Goal: Complete application form

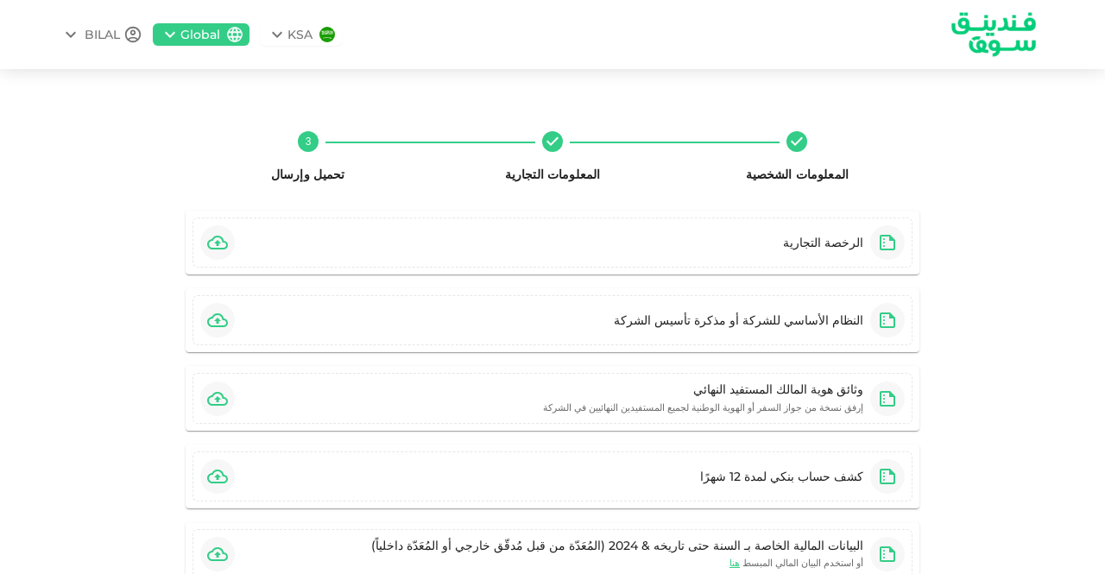
click at [220, 35] on div "Global" at bounding box center [200, 35] width 40 height 18
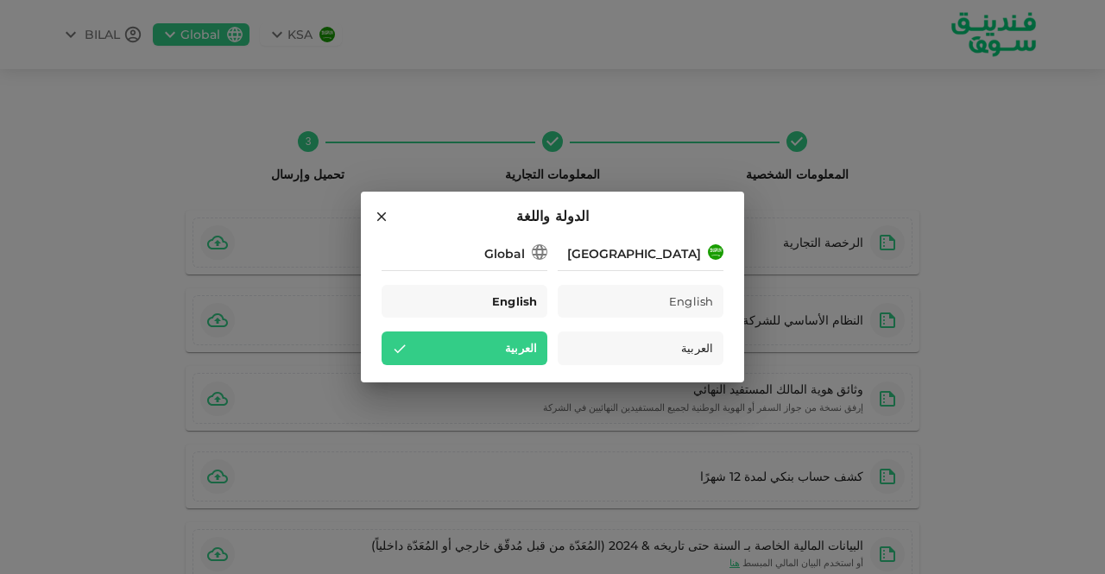
click at [475, 302] on div "English" at bounding box center [465, 302] width 166 height 34
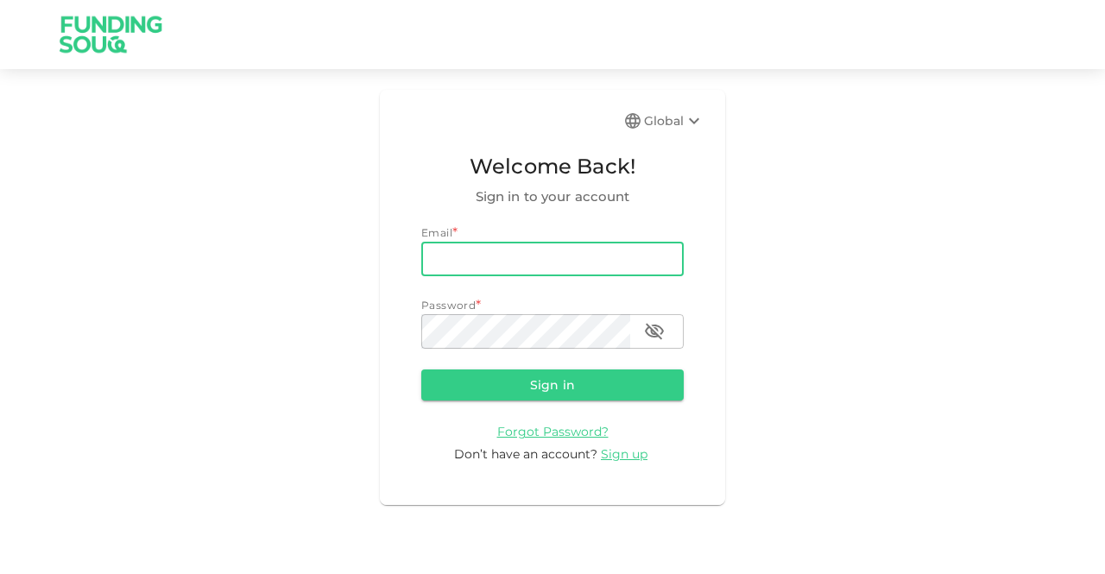
click at [579, 267] on input "email" at bounding box center [552, 259] width 263 height 35
type input "yalnajar@hakeem.ae"
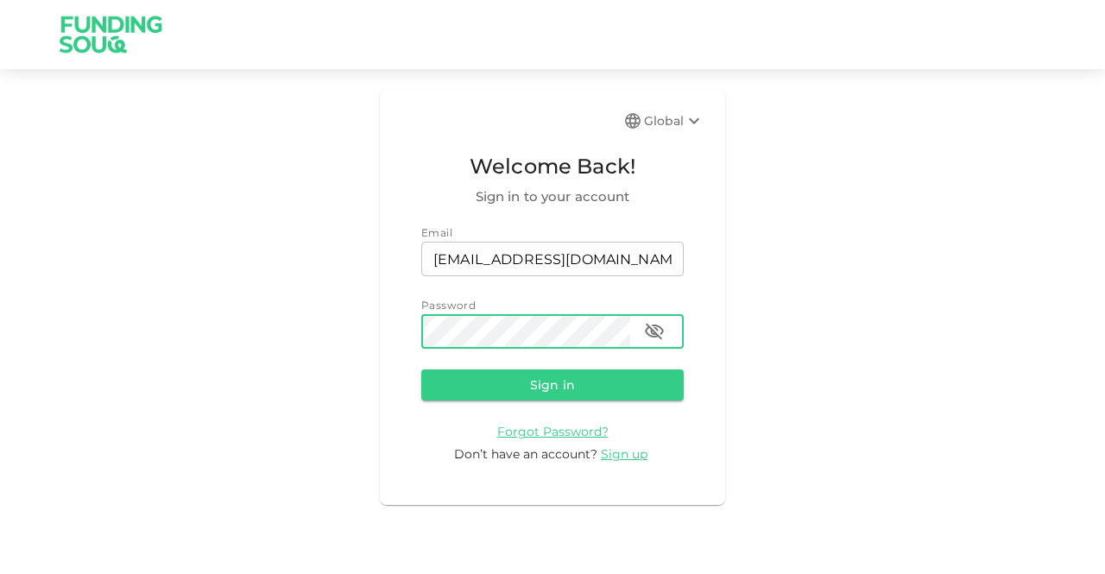
click at [661, 327] on icon "button" at bounding box center [654, 331] width 21 height 21
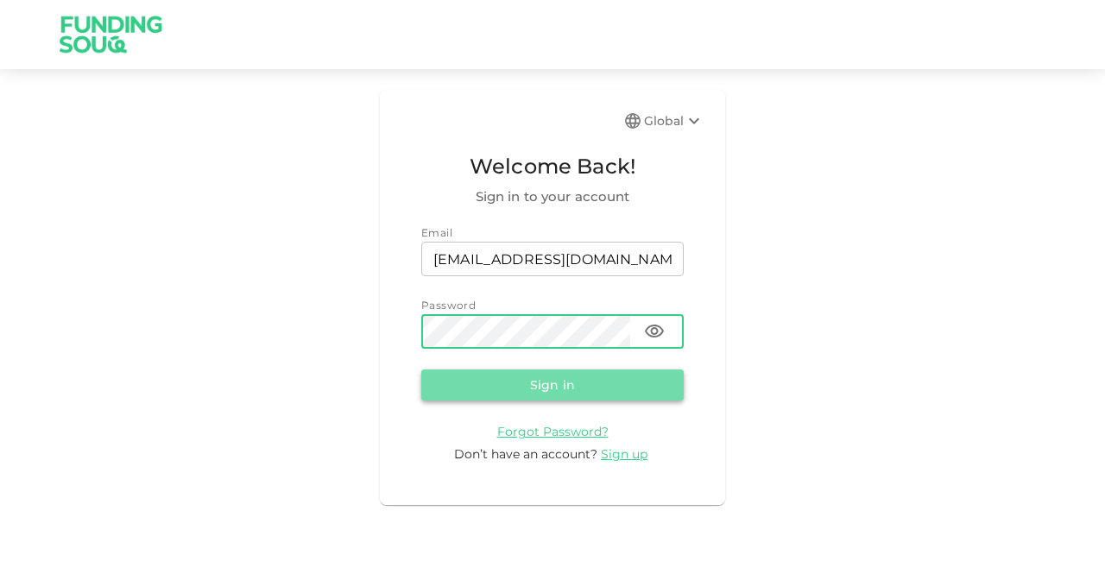
click at [571, 385] on button "Sign in" at bounding box center [552, 385] width 263 height 31
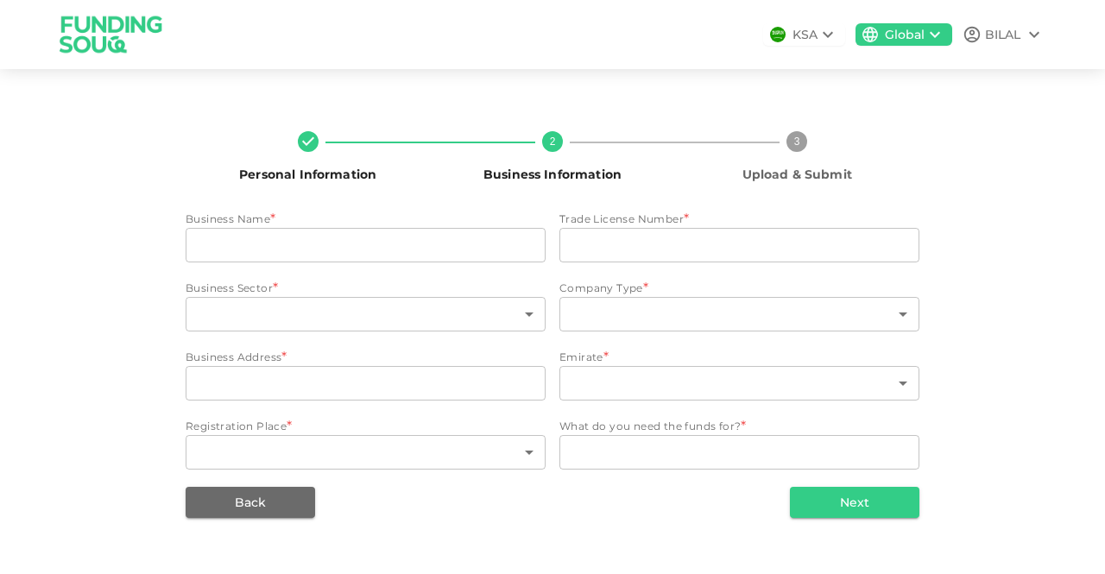
type input "HAKEEM X TECHNOLOGIES L.L.C"
type input "1225933"
type input "112"
type input "4"
type input "103 1st Floor Opal Tower Business Bay Dubai UAE"
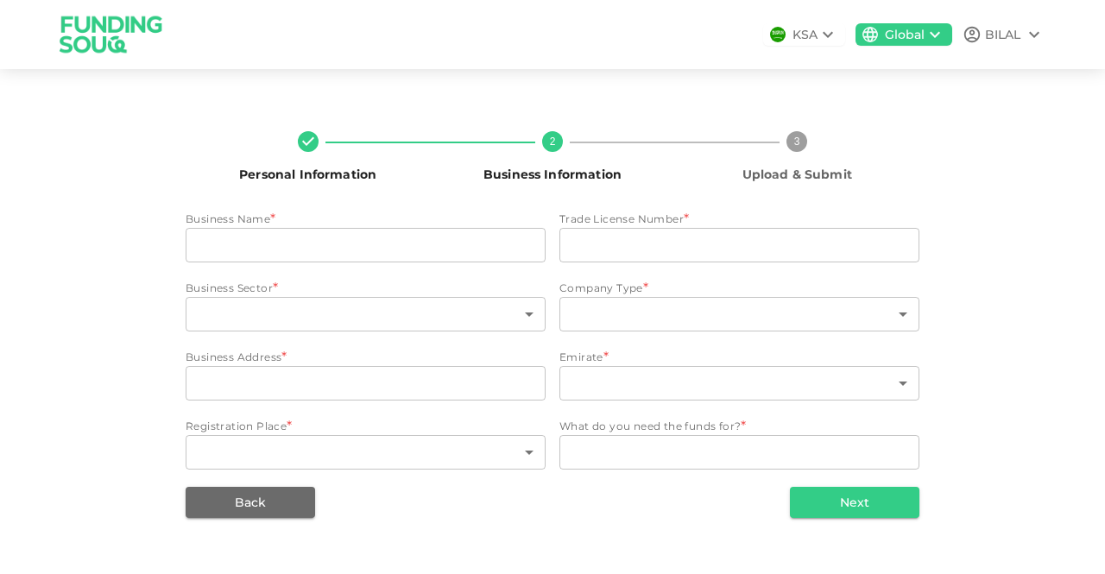
type input "3"
type textarea "Business expansion"
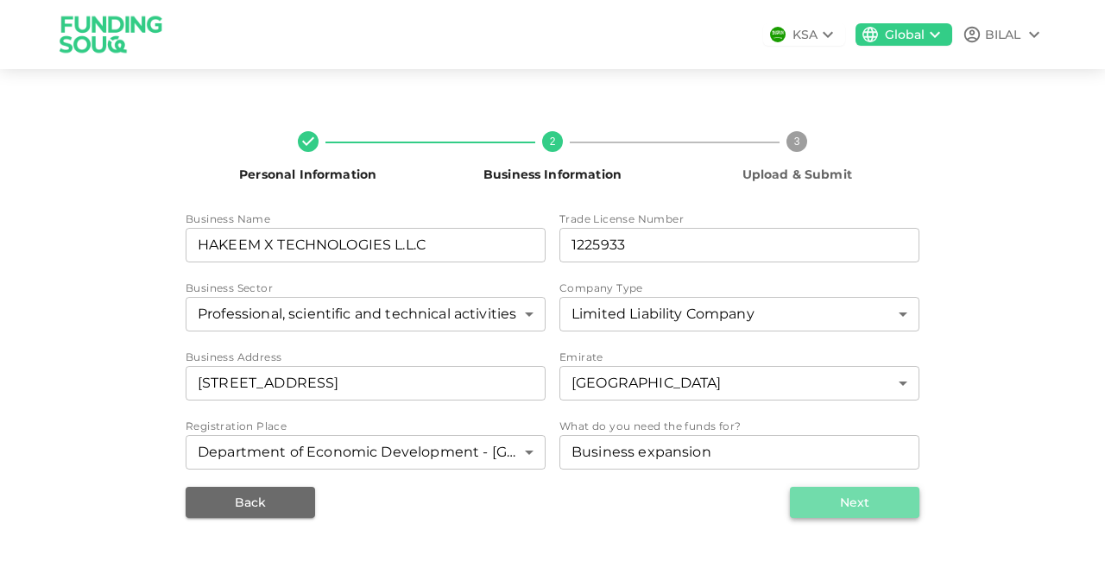
click at [860, 497] on button "Next" at bounding box center [855, 502] width 130 height 31
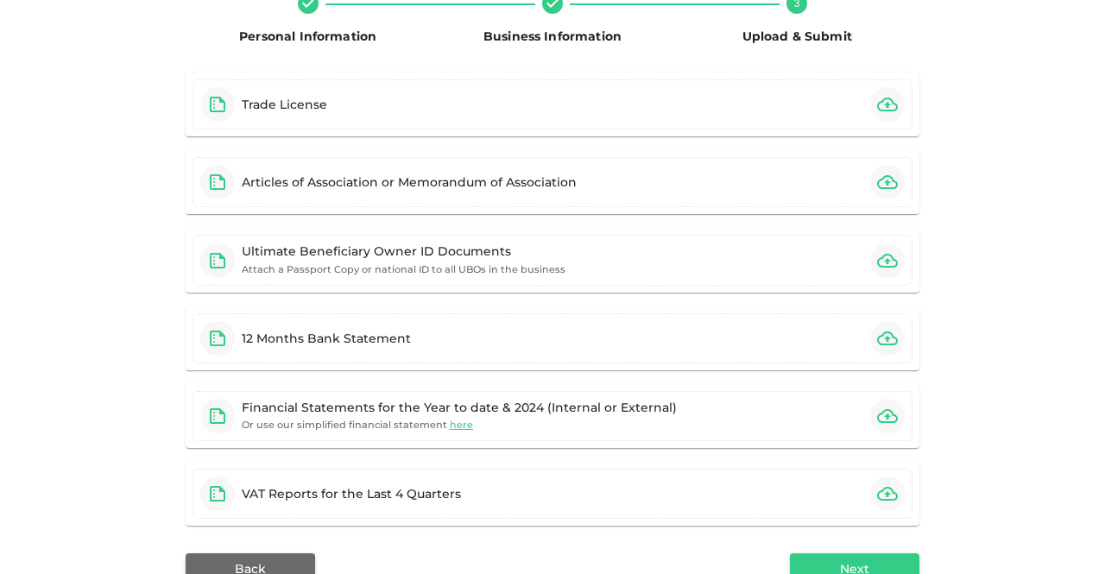
scroll to position [136, 0]
